Goal: Answer question/provide support

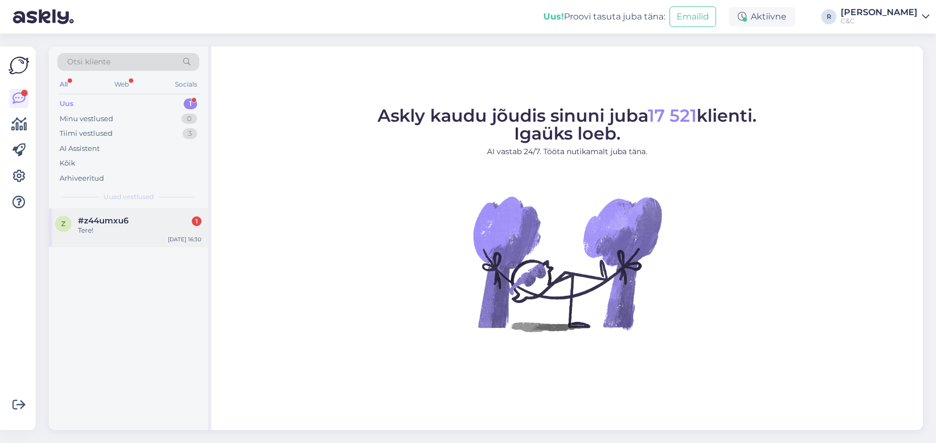
click at [163, 221] on div "#z44umxu6 1" at bounding box center [139, 221] width 123 height 10
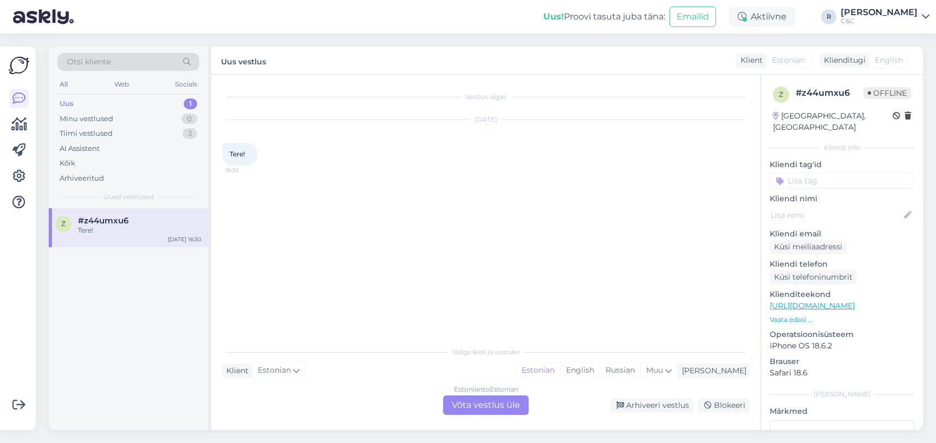
click at [475, 402] on div "Estonian to Estonian Võta vestlus üle" at bounding box center [486, 405] width 86 height 19
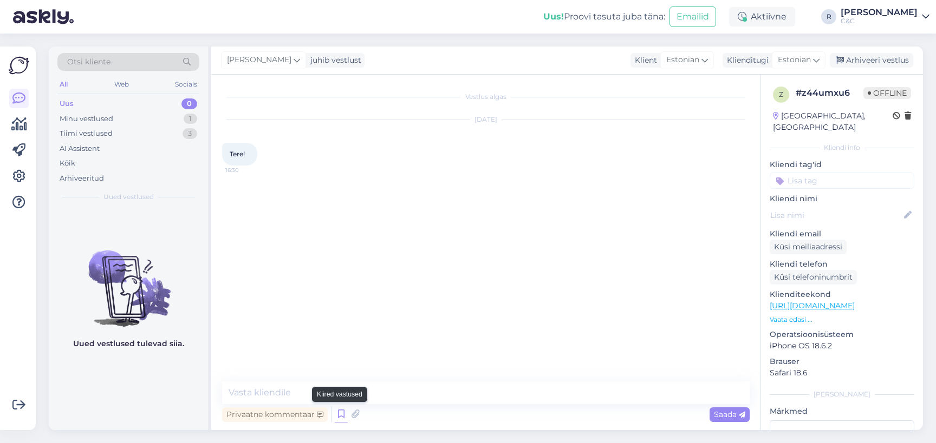
click at [340, 415] on icon at bounding box center [341, 415] width 13 height 16
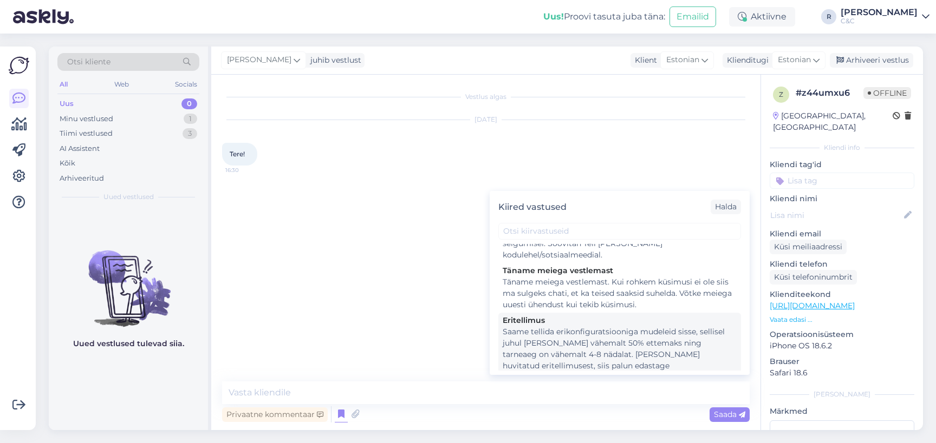
scroll to position [2167, 0]
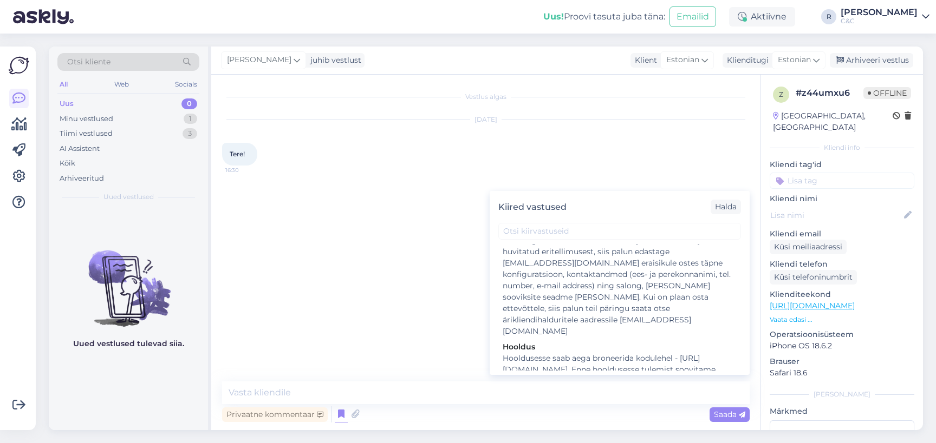
click at [546, 437] on div "Tere! Kuidas saan teid abistada?" at bounding box center [619, 442] width 234 height 11
type textarea "Tere! Kuidas saan teid abistada?"
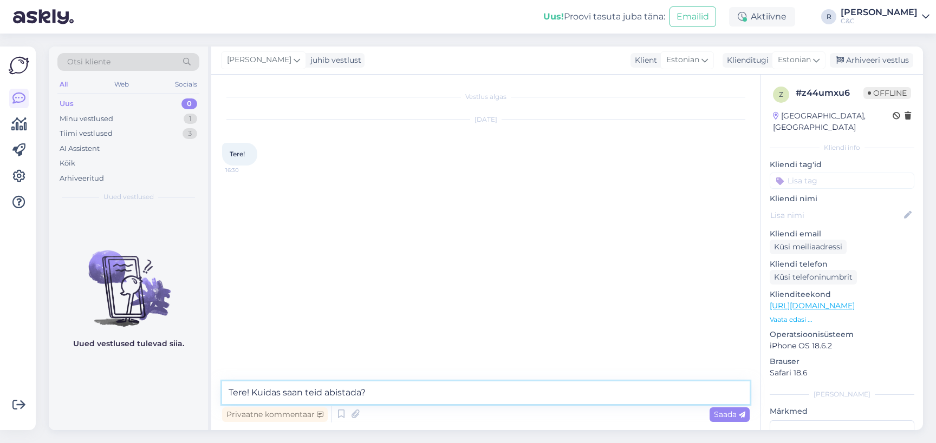
click at [451, 389] on textarea "Tere! Kuidas saan teid abistada?" at bounding box center [485, 393] width 527 height 23
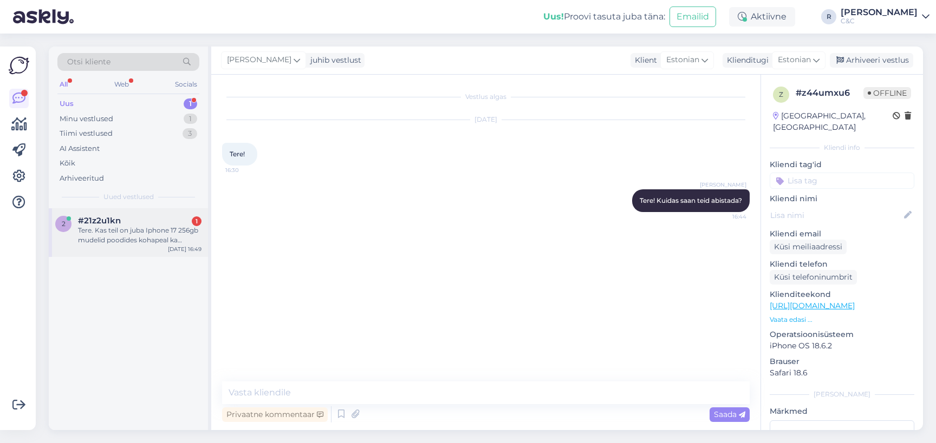
click at [114, 237] on div "Tere. Kas teil on juba Iphone 17 256gb mudelid poodides kohapeal ka olemas, et …" at bounding box center [139, 235] width 123 height 19
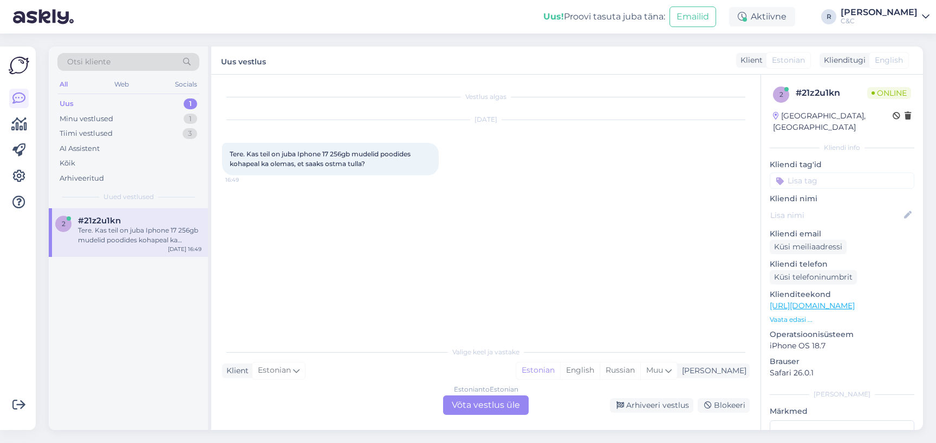
click at [443, 398] on div "Estonian to Estonian Võta vestlus üle" at bounding box center [486, 405] width 86 height 19
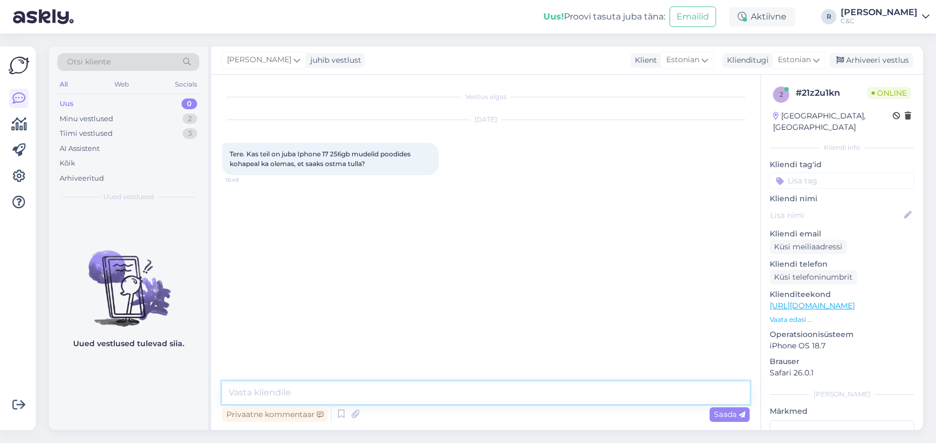
click at [411, 398] on textarea at bounding box center [485, 393] width 527 height 23
type textarea "Tere! Kahjuks mitte."
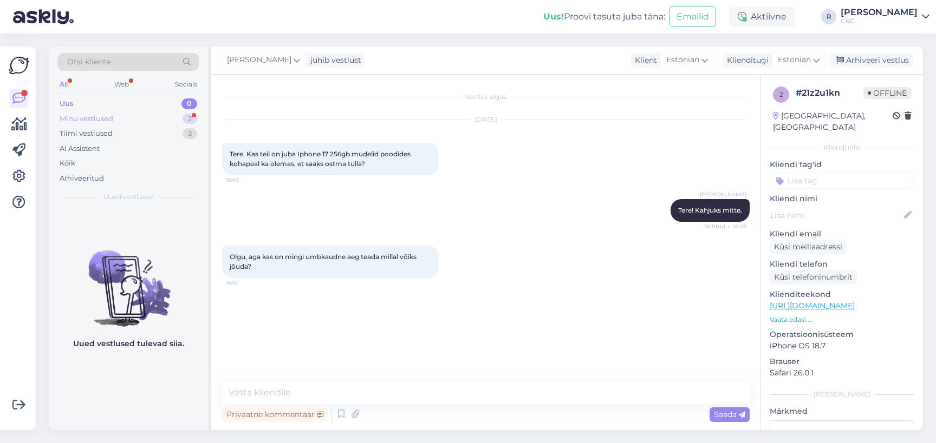
click at [126, 120] on div "Minu vestlused 2" at bounding box center [128, 119] width 142 height 15
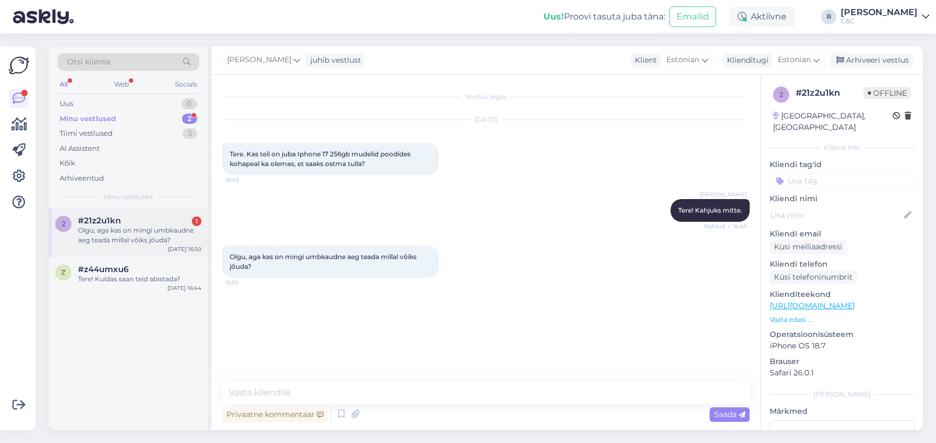
click at [148, 254] on div "2 #21z2u1kn 1 Olgu, aga kas on mingi umbkaudne aeg teada millal võiks jõuda? [D…" at bounding box center [128, 232] width 159 height 49
click at [148, 237] on div "Olgu, aga kas on mingi umbkaudne aeg teada millal võiks jõuda?" at bounding box center [139, 235] width 123 height 19
click at [373, 394] on textarea at bounding box center [485, 393] width 527 height 23
type textarea "Ei oska niiviisi ette"
click at [342, 410] on icon at bounding box center [341, 415] width 13 height 16
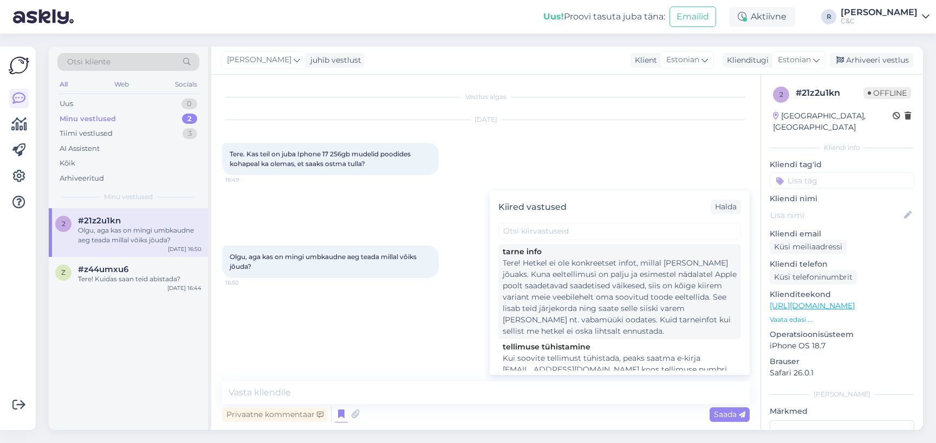
click at [529, 286] on div "Tere! Hetkel ei ole konkreetset infot, millal [PERSON_NAME] jõuaks. Kuna eeltel…" at bounding box center [619, 298] width 234 height 80
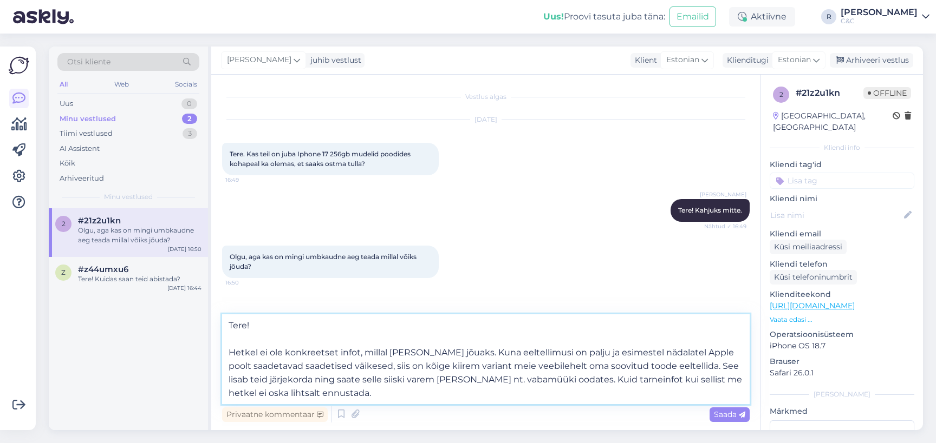
drag, startPoint x: 261, startPoint y: 346, endPoint x: 197, endPoint y: 326, distance: 68.1
click at [197, 326] on div "Otsi kliente All Web Socials Uus 0 Minu vestlused 2 Tiimi vestlused 3 AI Assist…" at bounding box center [486, 239] width 874 height 384
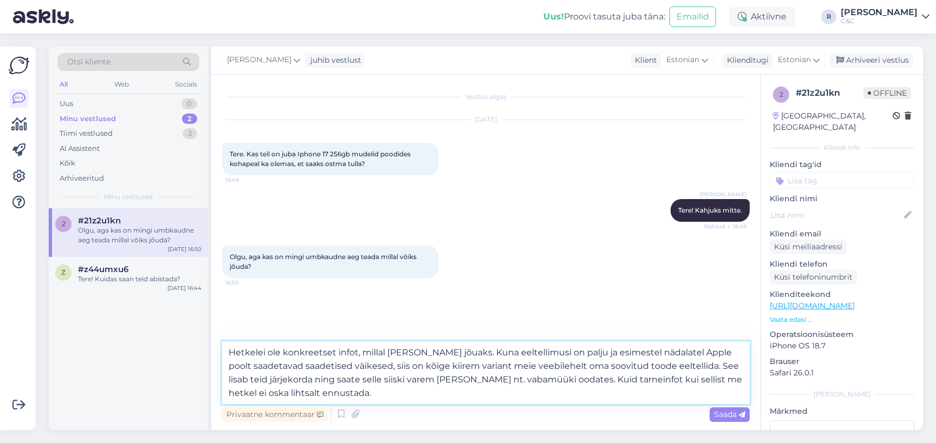
type textarea "Hetkel ei ole konkreetset infot, millal [PERSON_NAME] jõuaks. Kuna eeltellimusi…"
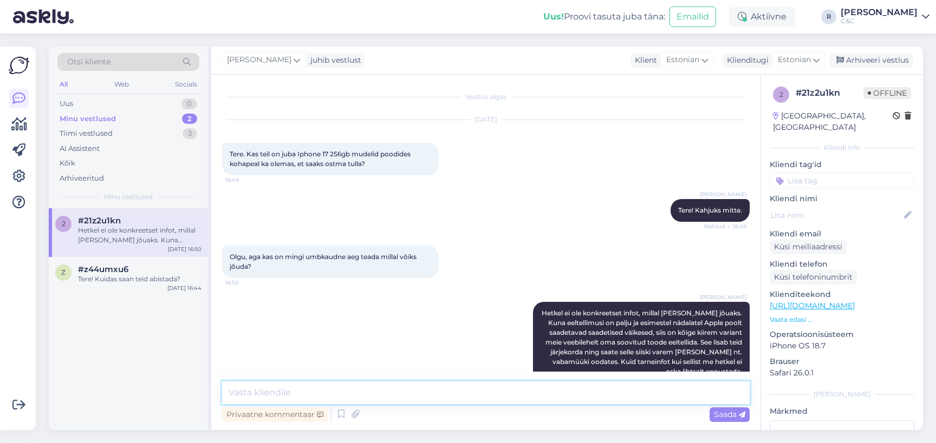
scroll to position [23, 0]
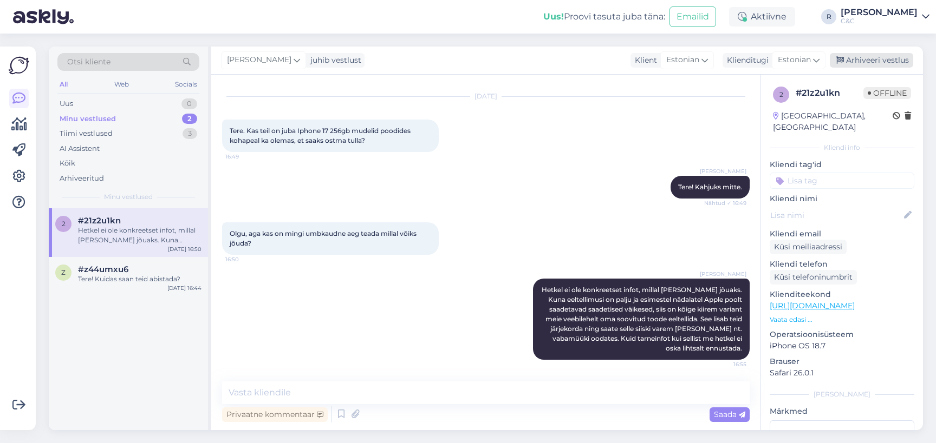
click at [883, 60] on div "Arhiveeri vestlus" at bounding box center [870, 60] width 83 height 15
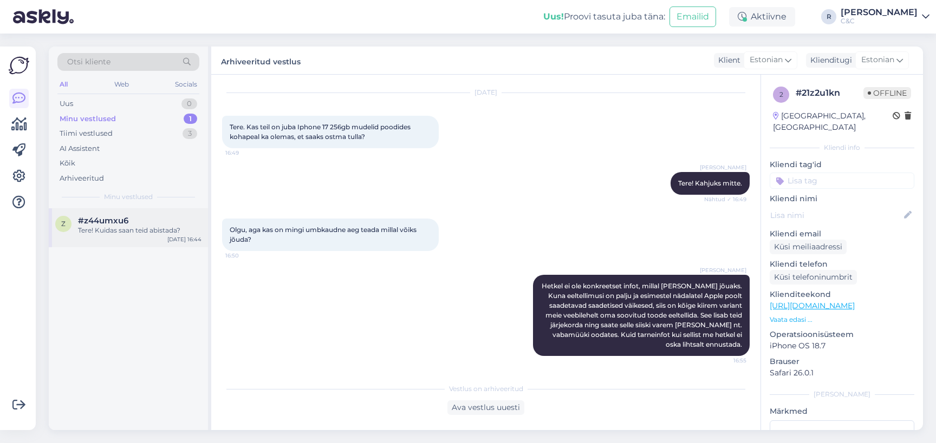
click at [158, 226] on div "Tere! Kuidas saan teid abistada?" at bounding box center [139, 231] width 123 height 10
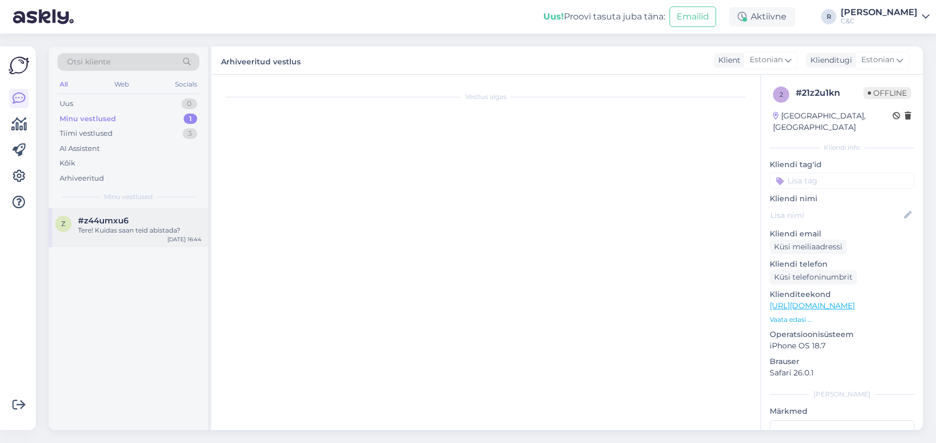
scroll to position [0, 0]
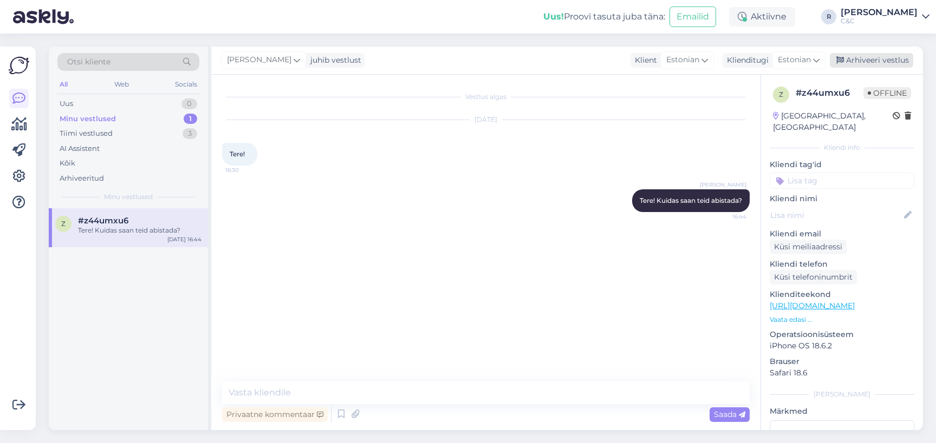
click at [871, 66] on div "Arhiveeri vestlus" at bounding box center [870, 60] width 83 height 15
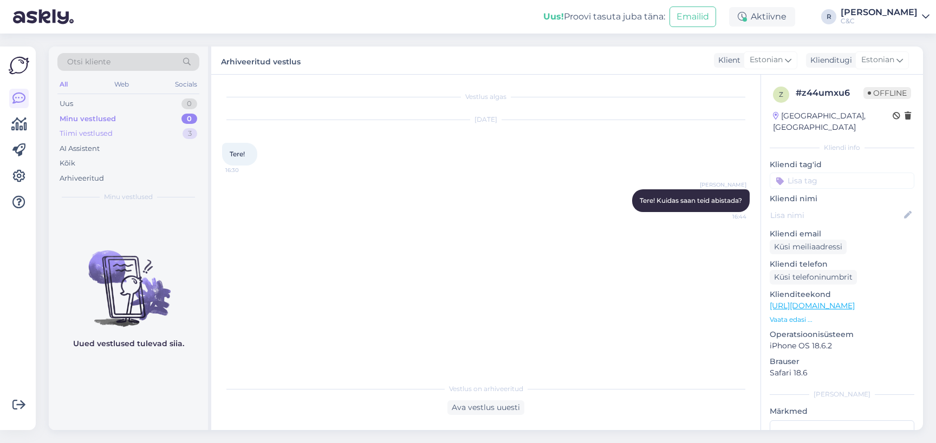
click at [164, 136] on div "Tiimi vestlused 3" at bounding box center [128, 133] width 142 height 15
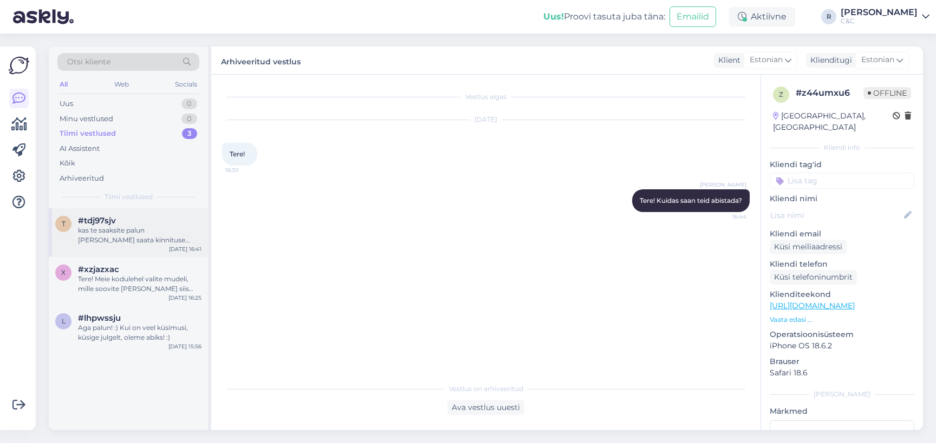
click at [125, 237] on div "kas te saaksite palun [PERSON_NAME] saata kinnituse tellimuse tühistamisest? [E…" at bounding box center [139, 235] width 123 height 19
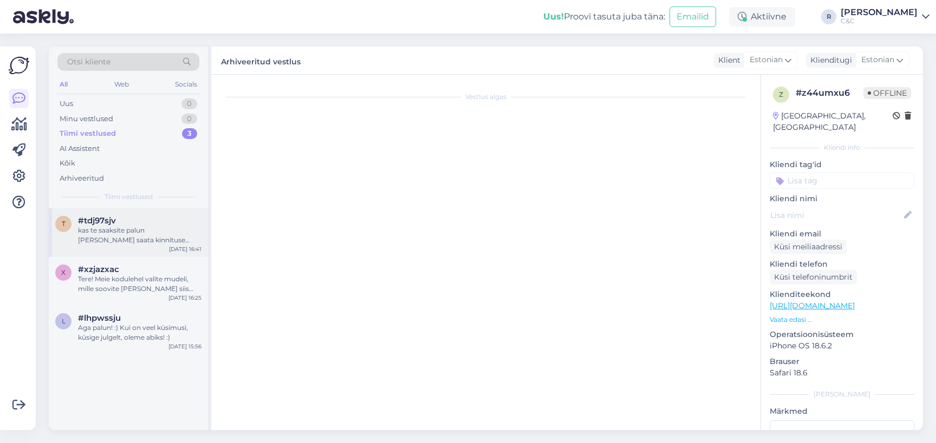
scroll to position [250, 0]
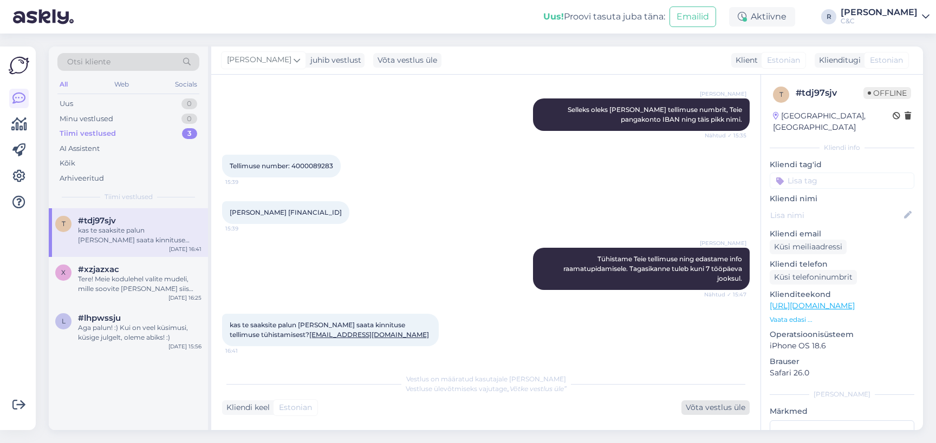
click at [695, 414] on div "Võta vestlus üle" at bounding box center [715, 408] width 68 height 15
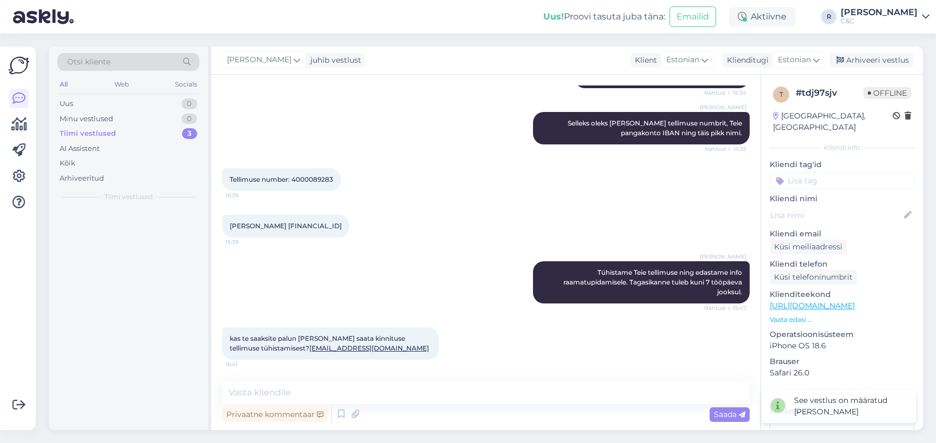
scroll to position [237, 0]
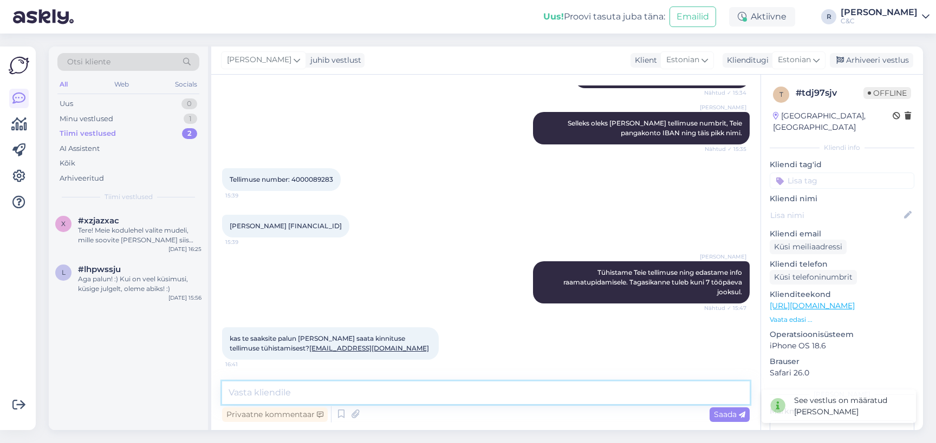
click at [485, 395] on textarea at bounding box center [485, 393] width 527 height 23
type textarea "Mismis [PERSON_NAME] all mõtlete?"
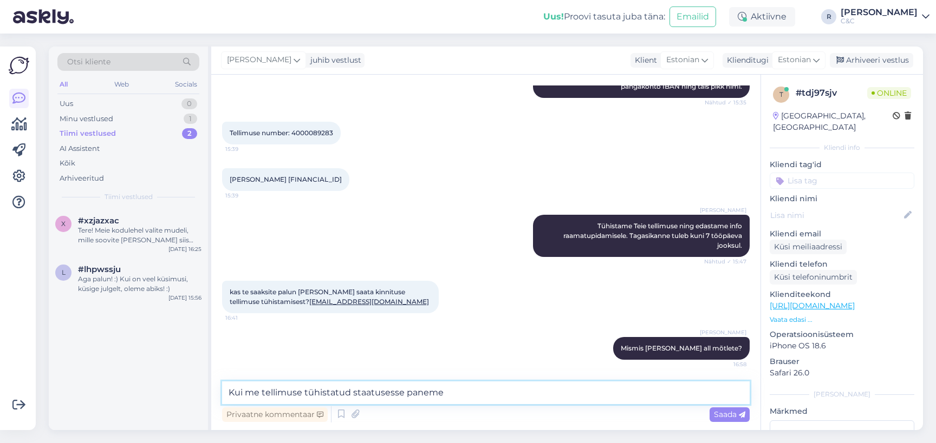
click at [474, 397] on textarea "Kui me tellimuse tühistatud staatusesse paneme" at bounding box center [485, 393] width 527 height 23
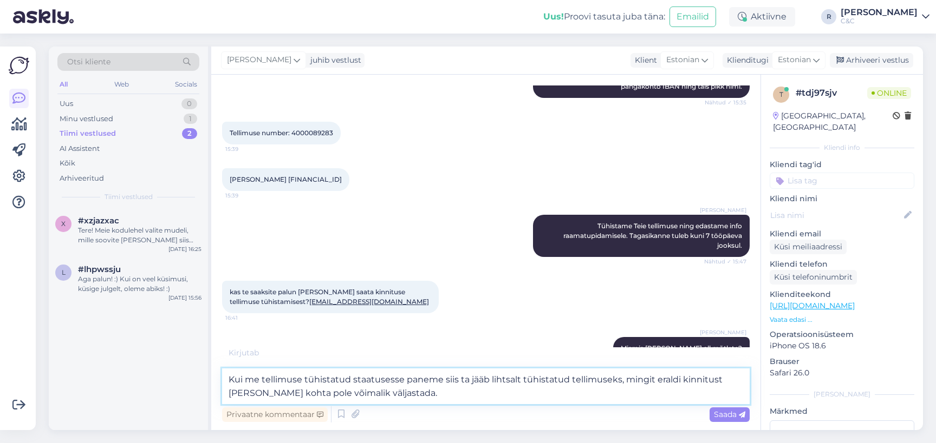
type textarea "Kui me tellimuse tühistatud staatusesse paneme siis ta jääb lihtsalt tühistatud…"
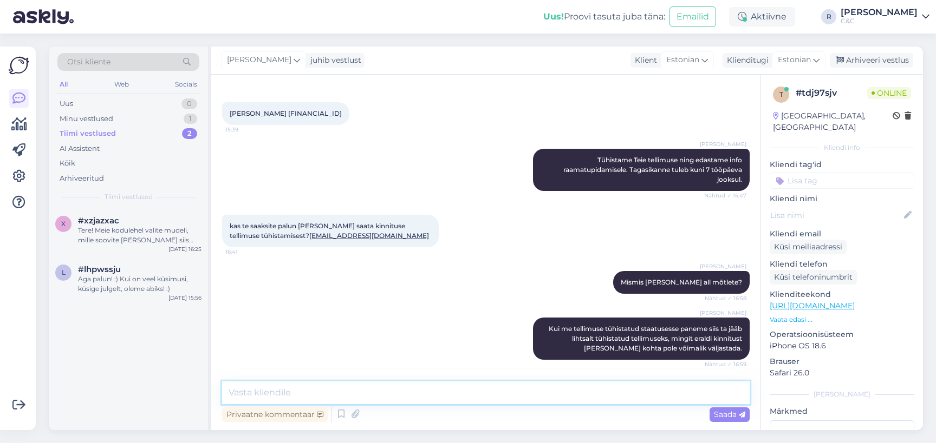
scroll to position [348, 0]
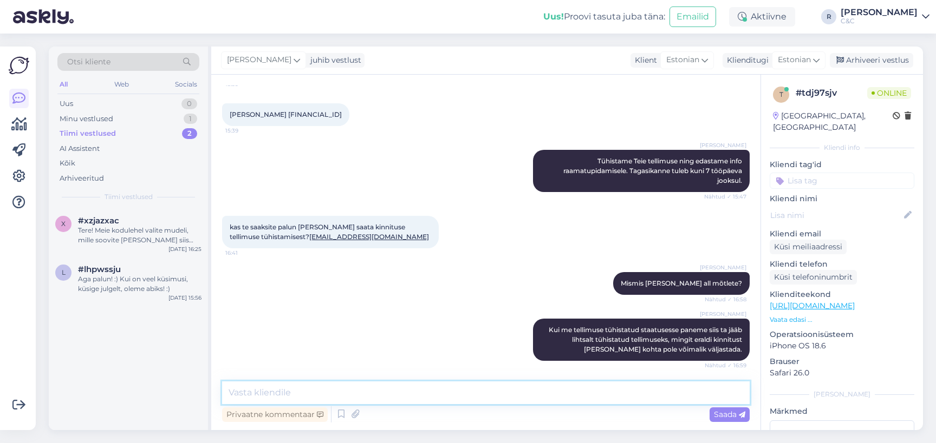
click at [399, 393] on textarea at bounding box center [485, 393] width 527 height 23
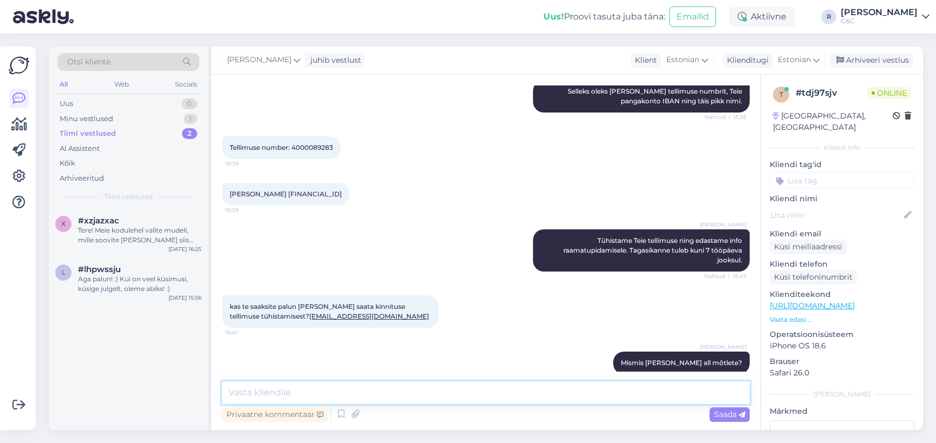
scroll to position [349, 0]
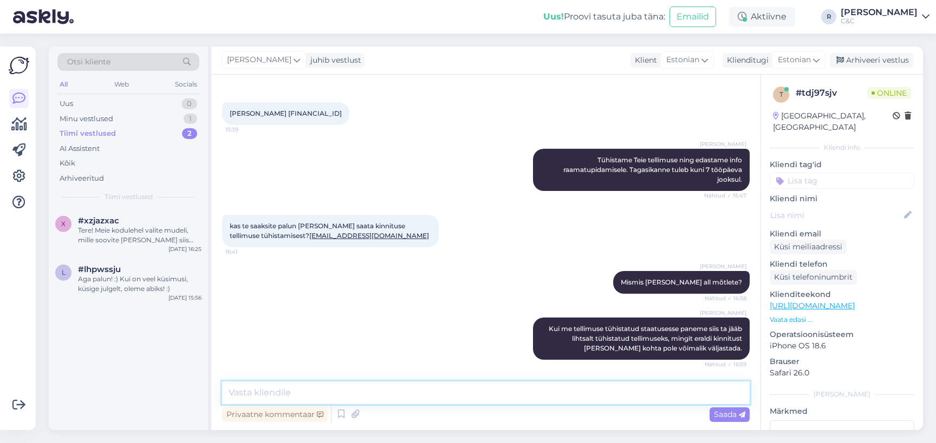
click at [353, 387] on textarea at bounding box center [485, 393] width 527 height 23
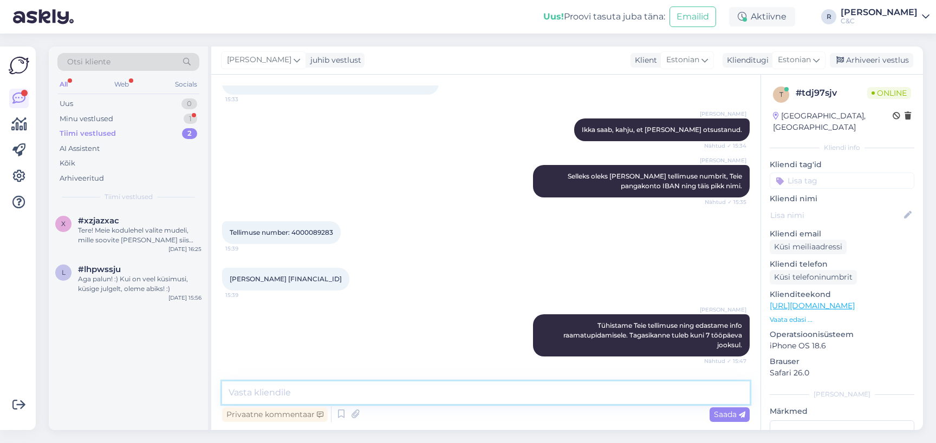
scroll to position [172, 0]
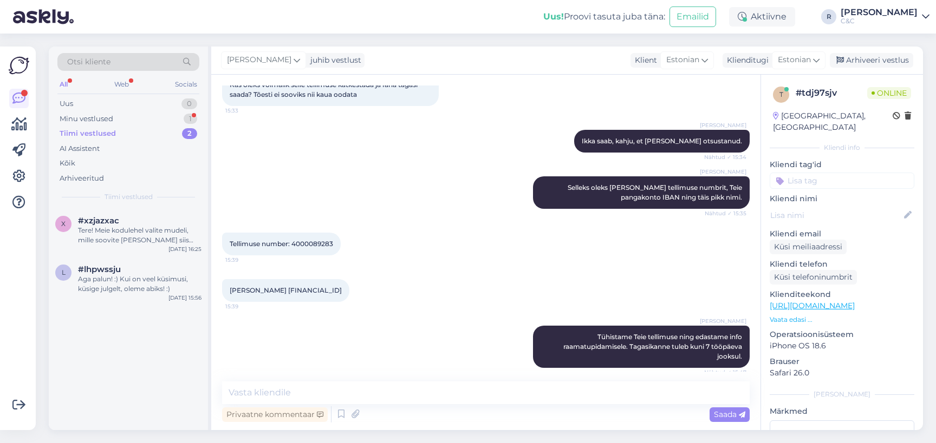
click at [312, 245] on span "Tellimuse number: 4000089283" at bounding box center [281, 244] width 103 height 8
copy div "4000089283 15:39"
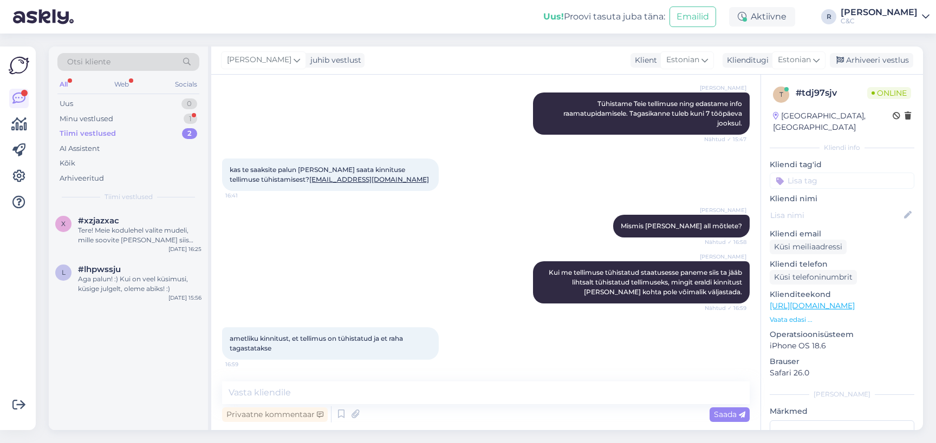
click at [317, 379] on div "Vestlus algas [DATE] Tellisin pühapäeval AirPods Pro 3. Millal need poodi jõuav…" at bounding box center [485, 253] width 549 height 356
click at [310, 387] on textarea at bounding box center [485, 393] width 527 height 23
click at [306, 390] on textarea at bounding box center [485, 393] width 527 height 23
type textarea "M"
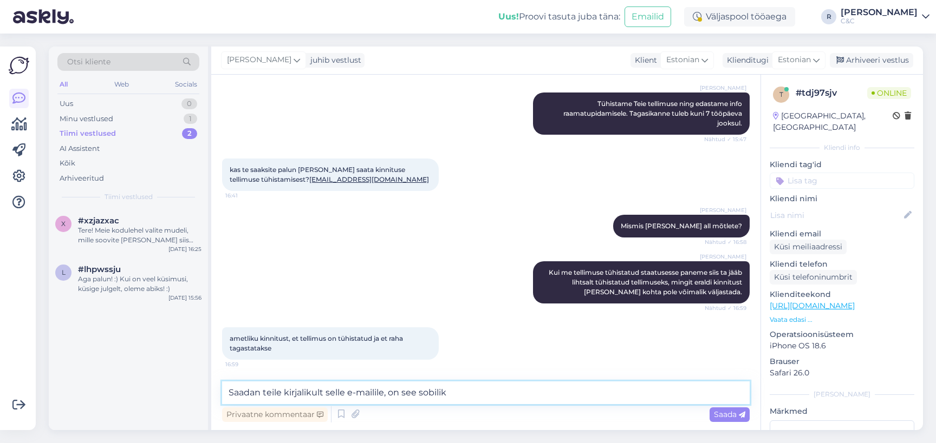
type textarea "Saadan teile kirjalikult selle e-mailile, on see sobilik?"
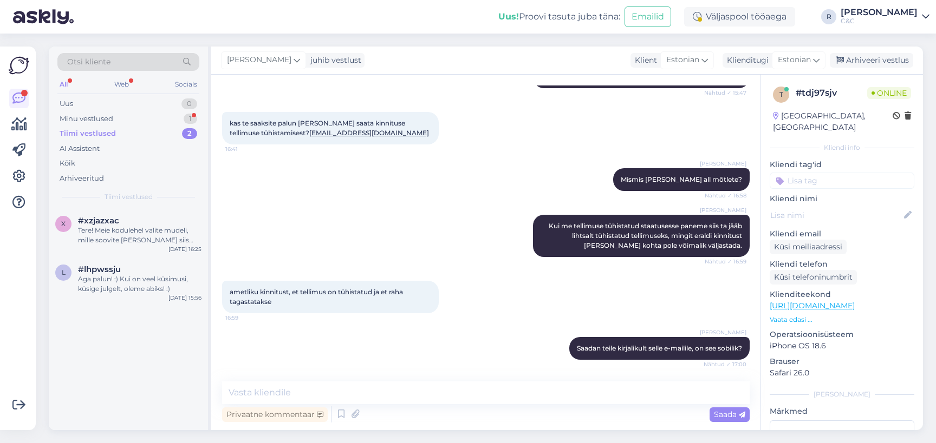
scroll to position [499, 0]
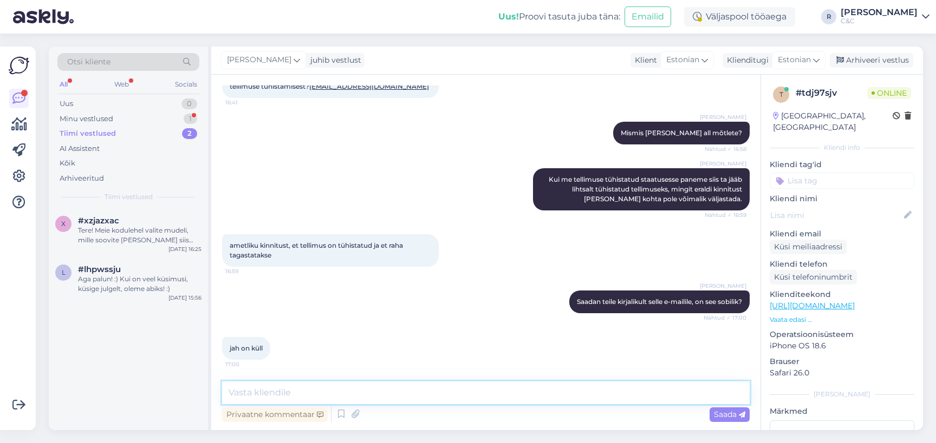
click at [363, 397] on textarea at bounding box center [485, 393] width 527 height 23
click at [276, 394] on textarea at bounding box center [485, 393] width 527 height 23
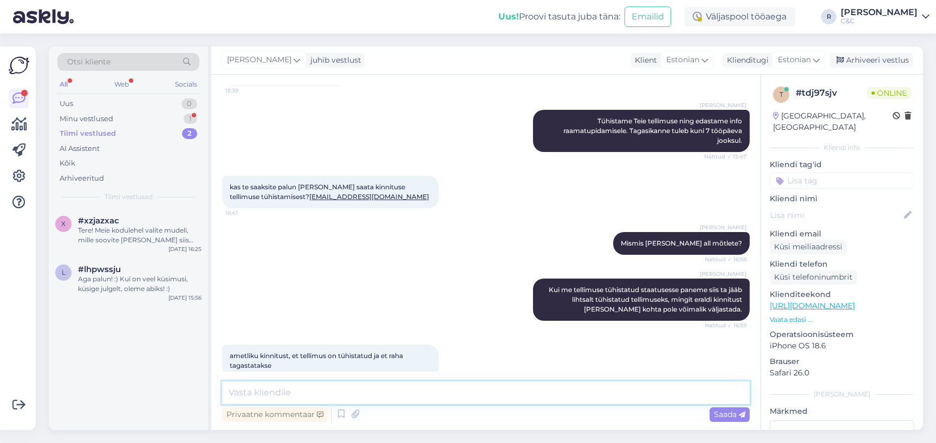
scroll to position [390, 0]
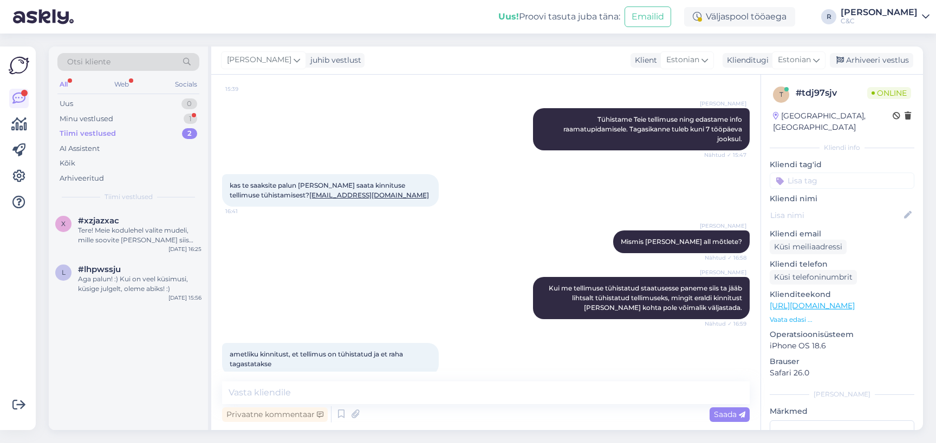
drag, startPoint x: 397, startPoint y: 197, endPoint x: 280, endPoint y: 198, distance: 116.9
click at [280, 198] on div "kas te saaksite palun [PERSON_NAME] saata kinnituse tellimuse tühistamisest? [E…" at bounding box center [330, 190] width 217 height 32
copy link "[EMAIL_ADDRESS][DOMAIN_NAME]"
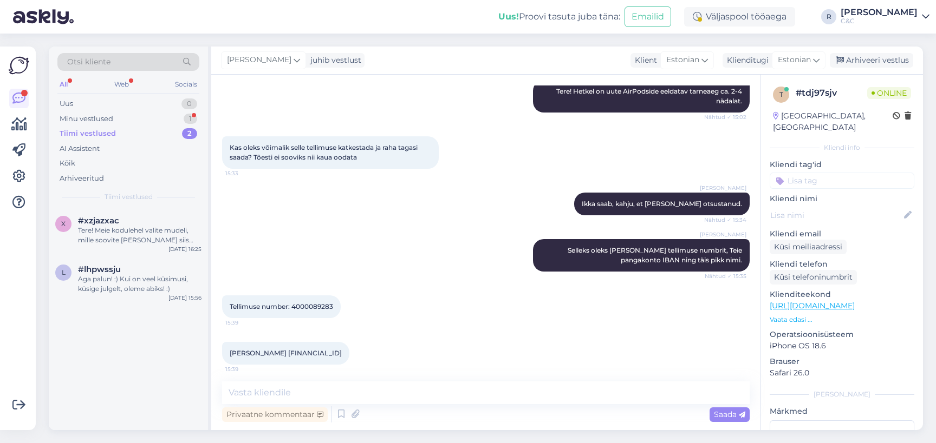
scroll to position [110, 0]
click at [323, 310] on span "Tellimuse number: 4000089283" at bounding box center [281, 306] width 103 height 8
copy div "4000089283 15:39"
click at [98, 123] on div "Minu vestlused" at bounding box center [87, 119] width 54 height 11
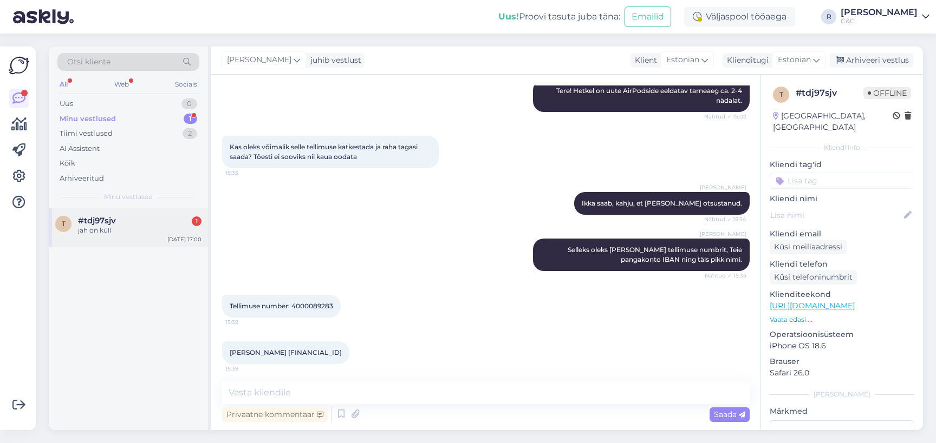
click at [125, 239] on div "t #tdj97sjv 1 jah on [PERSON_NAME] [DATE] 17:00" at bounding box center [128, 227] width 159 height 39
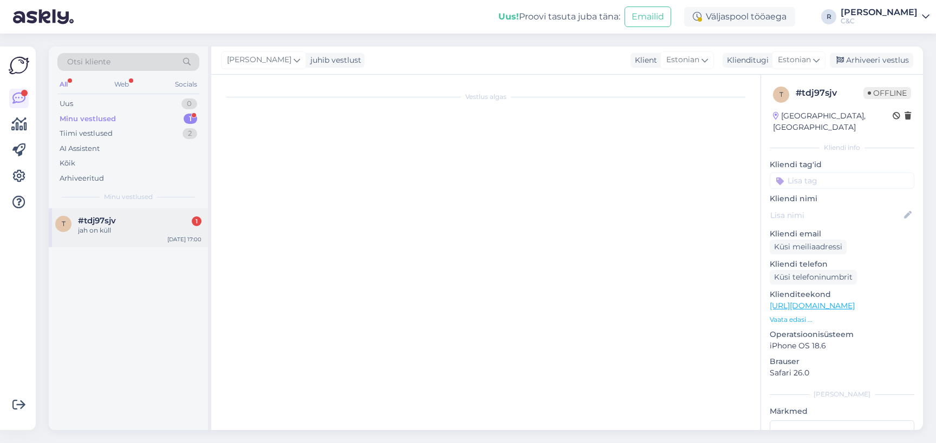
scroll to position [499, 0]
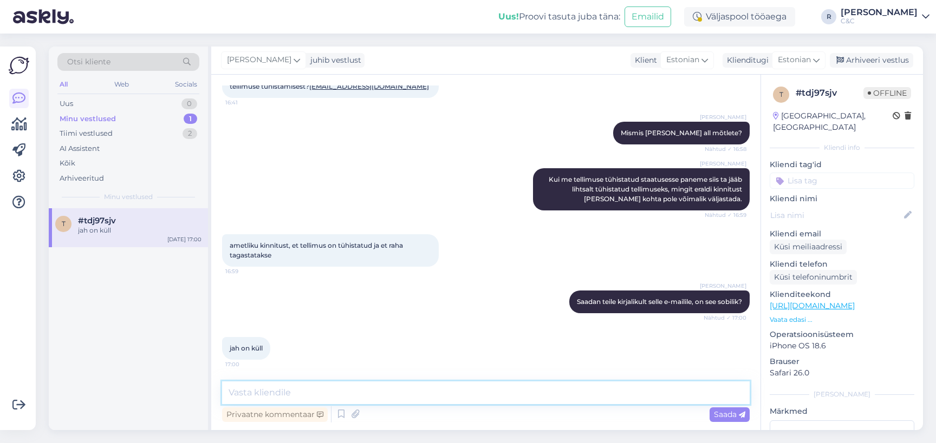
click at [480, 394] on textarea at bounding box center [485, 393] width 527 height 23
click at [899, 66] on div "Arhiveeri vestlus" at bounding box center [870, 60] width 83 height 15
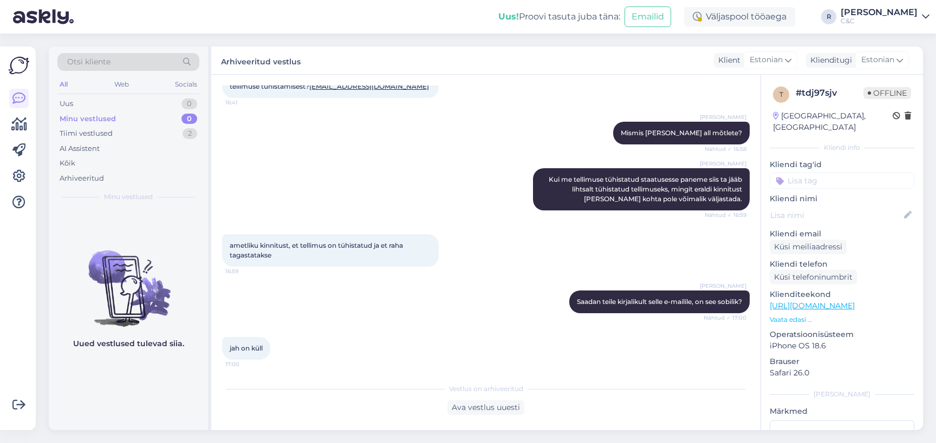
click at [455, 158] on div "[PERSON_NAME] me tellimuse tühistatud staatusesse paneme siis ta jääb lihtsalt …" at bounding box center [485, 189] width 527 height 66
